Goal: Use online tool/utility

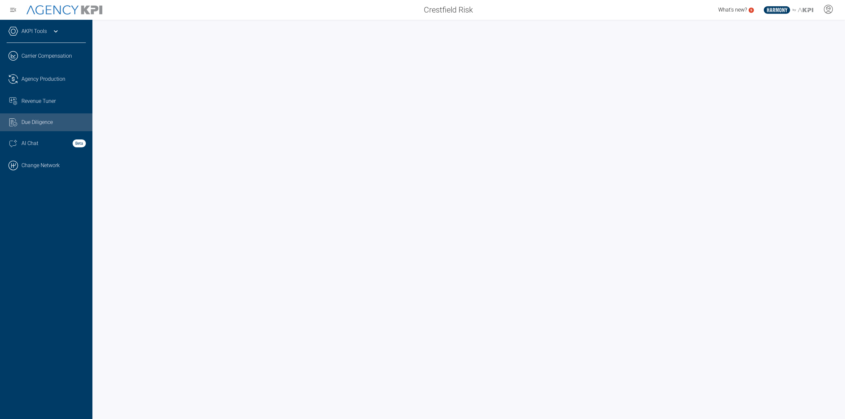
drag, startPoint x: 73, startPoint y: 169, endPoint x: 110, endPoint y: 142, distance: 45.7
click at [73, 169] on link ".cls-1{fill:none;stroke:#000;stroke-linecap:round;stroke-linejoin:round;stroke-…" at bounding box center [46, 166] width 92 height 20
click at [40, 30] on link "AKPI Tools" at bounding box center [33, 31] width 25 height 8
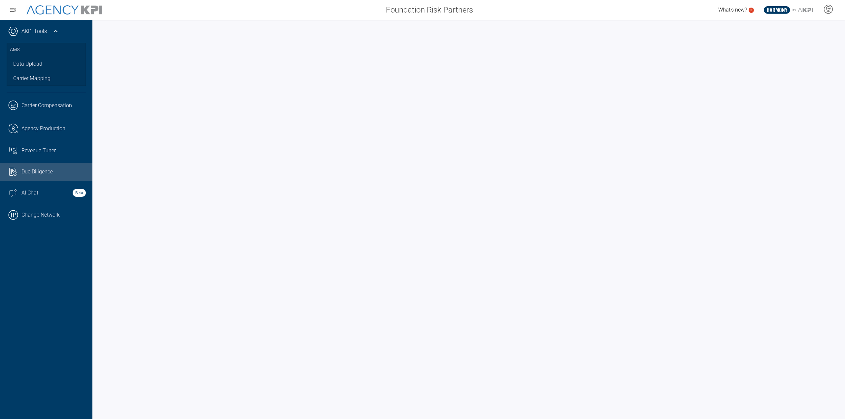
click at [40, 30] on link "AKPI Tools" at bounding box center [33, 31] width 25 height 8
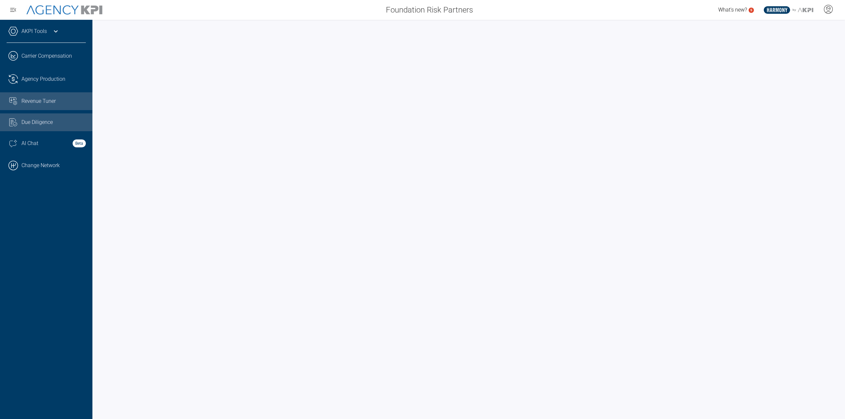
drag, startPoint x: 64, startPoint y: 100, endPoint x: 74, endPoint y: 103, distance: 9.5
click at [64, 100] on div "Revenue Tuner" at bounding box center [53, 101] width 64 height 8
